Goal: Go to known website: Access a specific website the user already knows

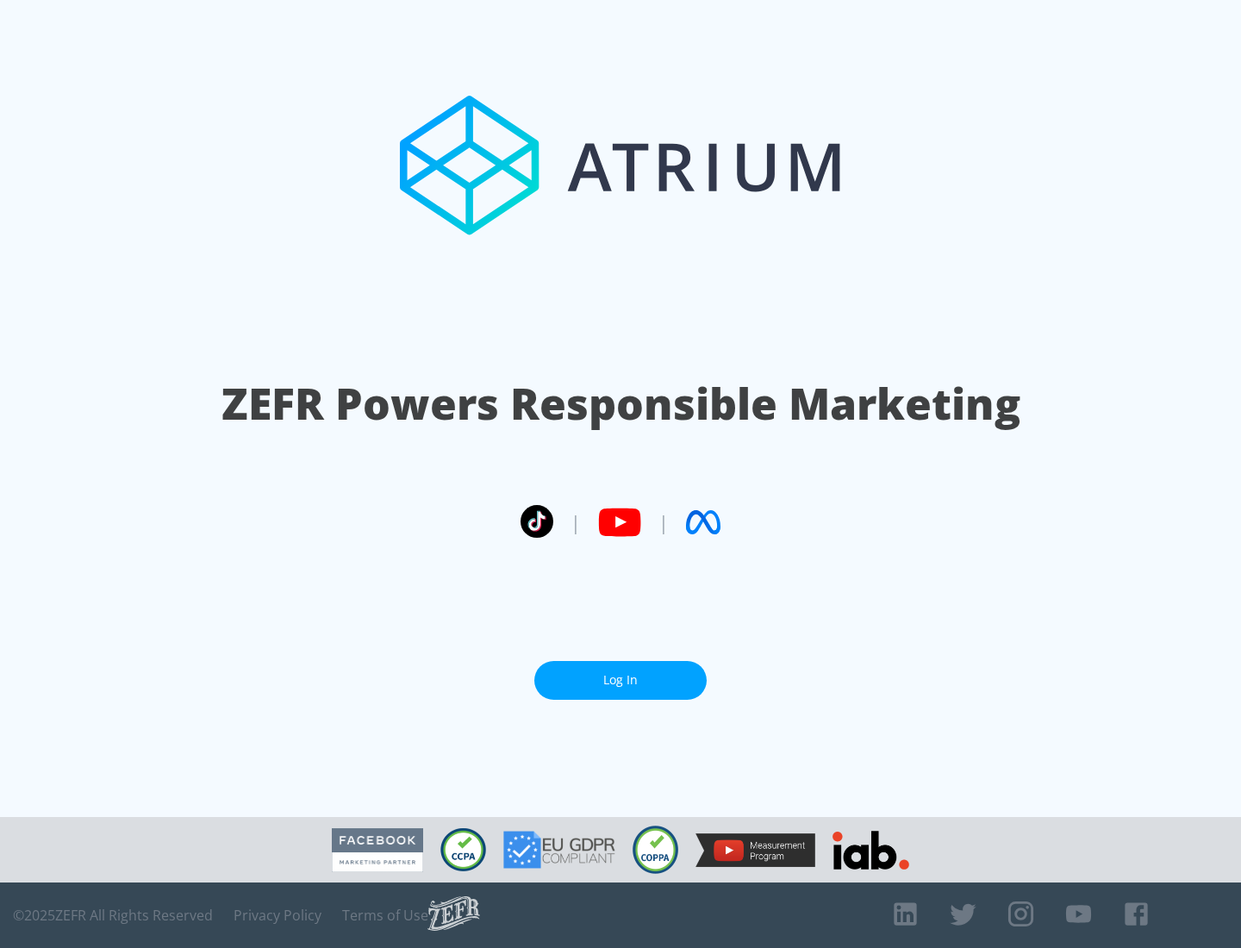
click at [620, 680] on link "Log In" at bounding box center [620, 680] width 172 height 39
